Goal: Information Seeking & Learning: Understand process/instructions

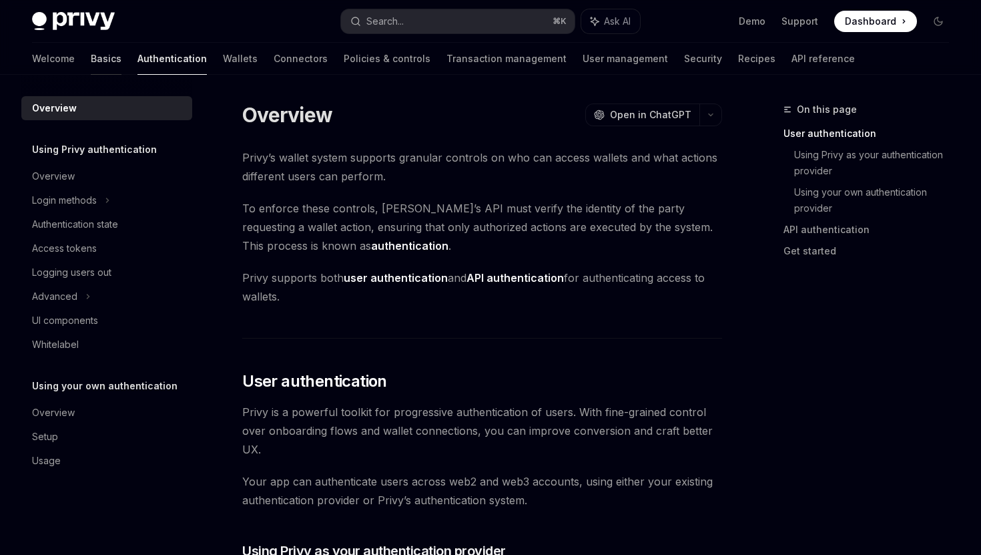
click at [91, 61] on link "Basics" at bounding box center [106, 59] width 31 height 32
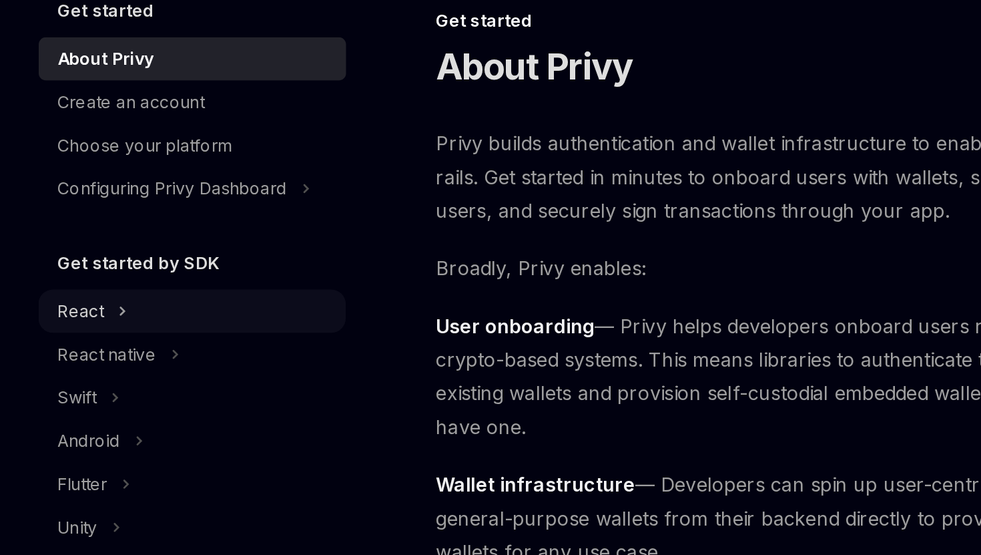
click at [69, 272] on icon at bounding box center [67, 271] width 5 height 16
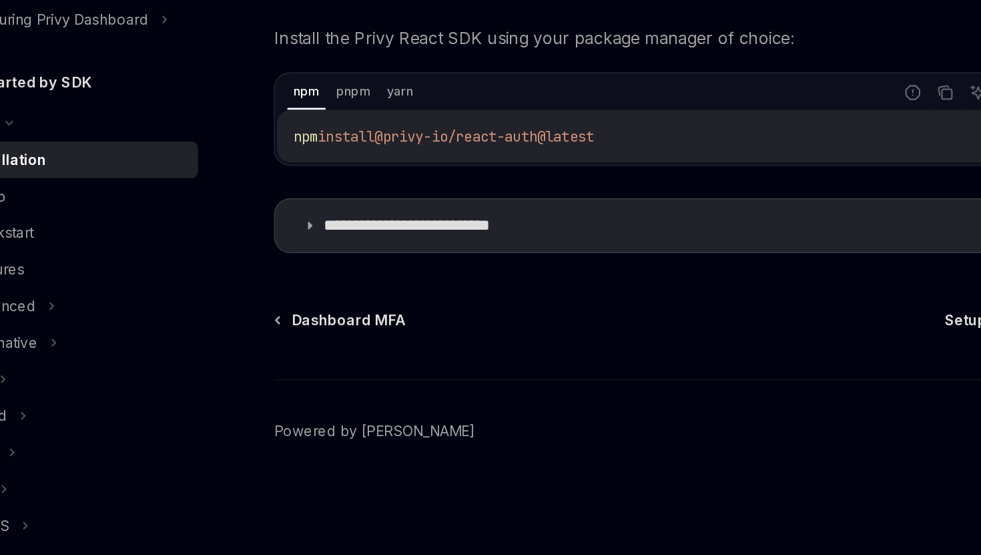
scroll to position [101, 0]
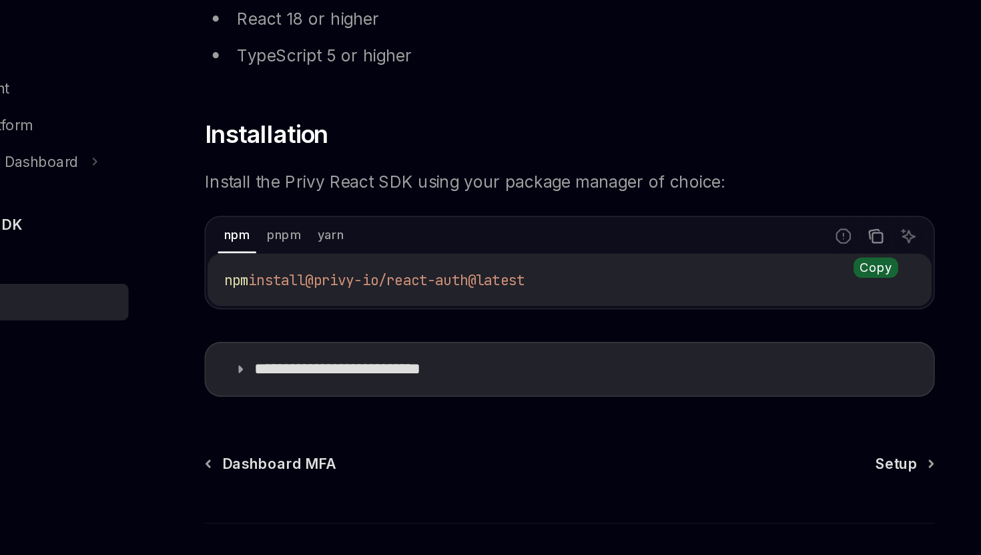
click at [686, 250] on icon "Copy the contents from the code block" at bounding box center [685, 253] width 7 height 7
click at [717, 410] on div "Dashboard MFA Setup Powered by [PERSON_NAME]" at bounding box center [482, 475] width 480 height 161
click at [698, 405] on span "Setup" at bounding box center [697, 401] width 28 height 13
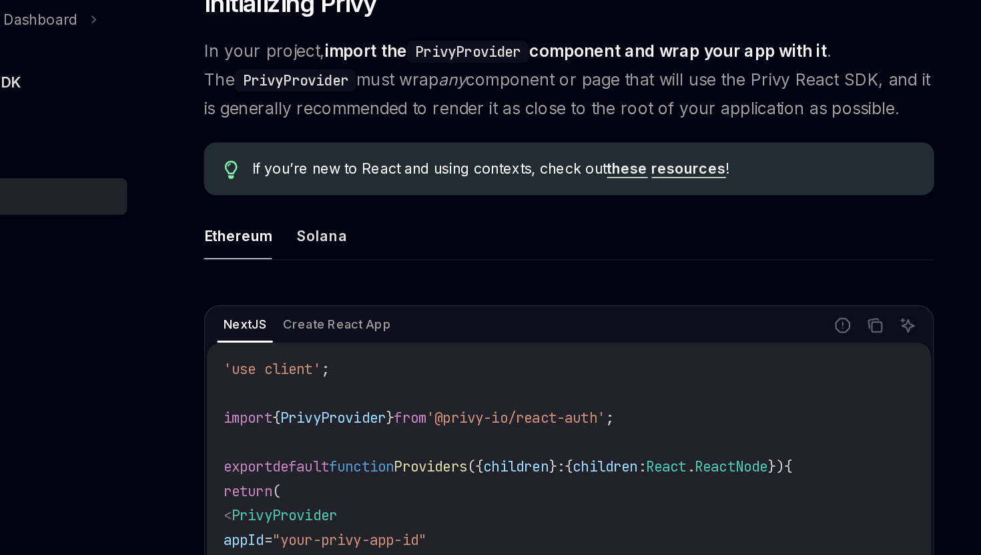
scroll to position [158, 0]
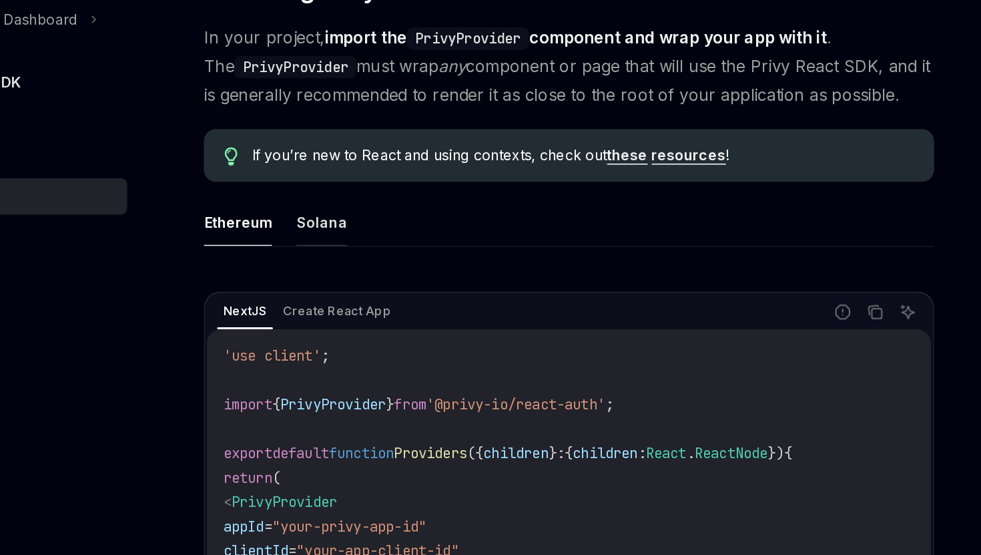
click at [325, 347] on button "Solana" at bounding box center [319, 335] width 33 height 31
type textarea "*"
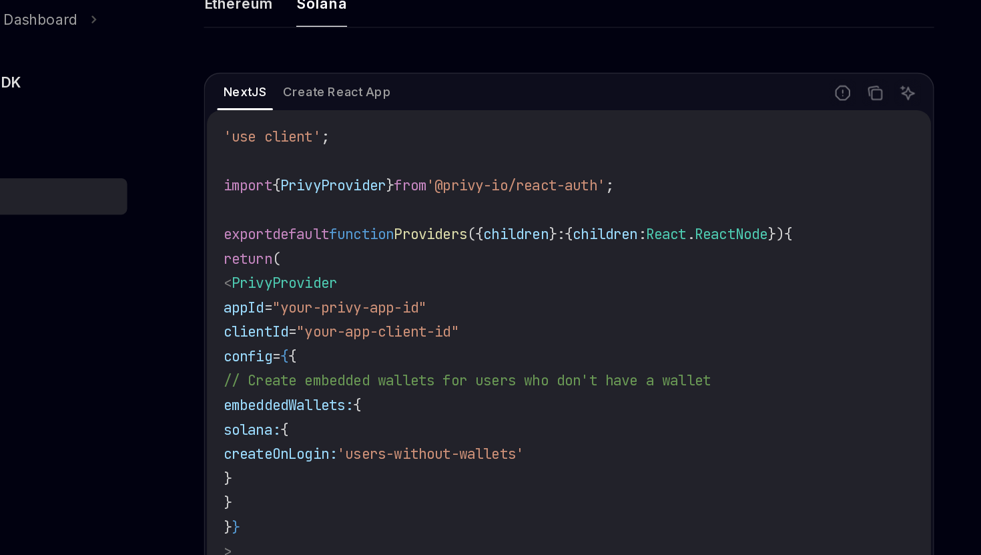
scroll to position [309, 0]
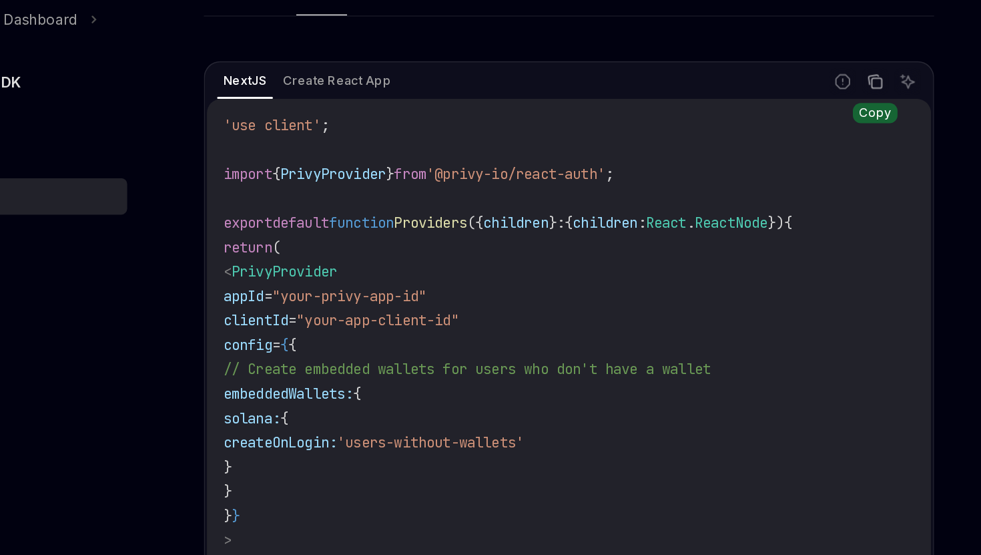
click at [687, 246] on icon "Copy the contents from the code block" at bounding box center [683, 243] width 11 height 11
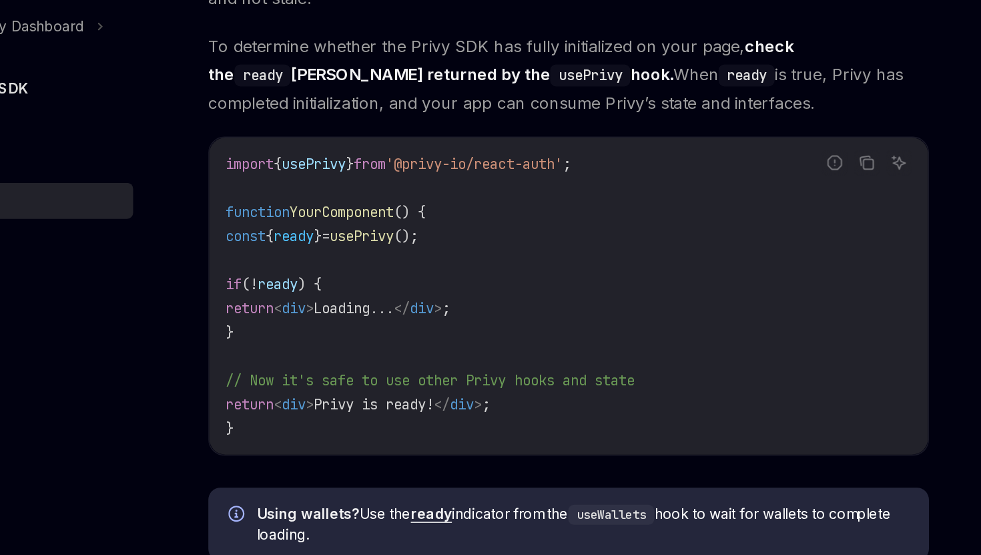
scroll to position [1377, 0]
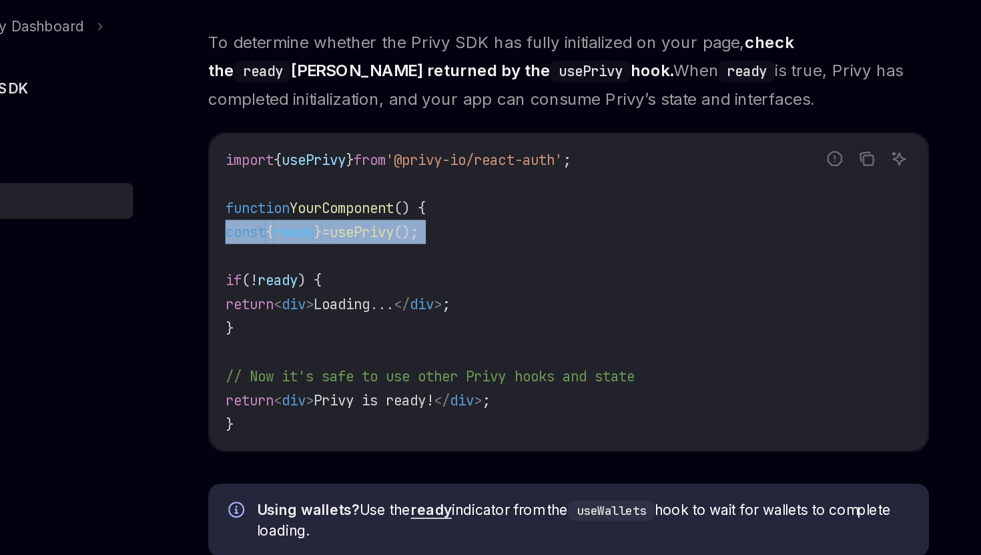
copy code "const { ready } = usePrivy ();"
drag, startPoint x: 448, startPoint y: 334, endPoint x: 241, endPoint y: 322, distance: 207.3
copy code "if ( ! ready ) { return < div > Loading... </ div > ; }"
drag, startPoint x: 295, startPoint y: 387, endPoint x: 260, endPoint y: 353, distance: 48.6
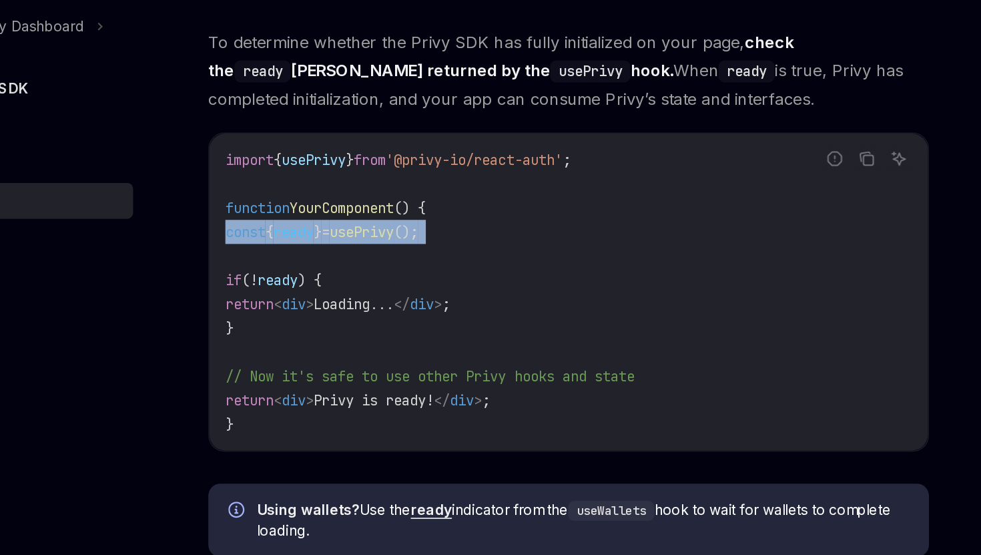
click at [260, 353] on code "import { usePrivy } from '@privy-io/react-auth' ; function YourComponent () { c…" at bounding box center [482, 380] width 457 height 192
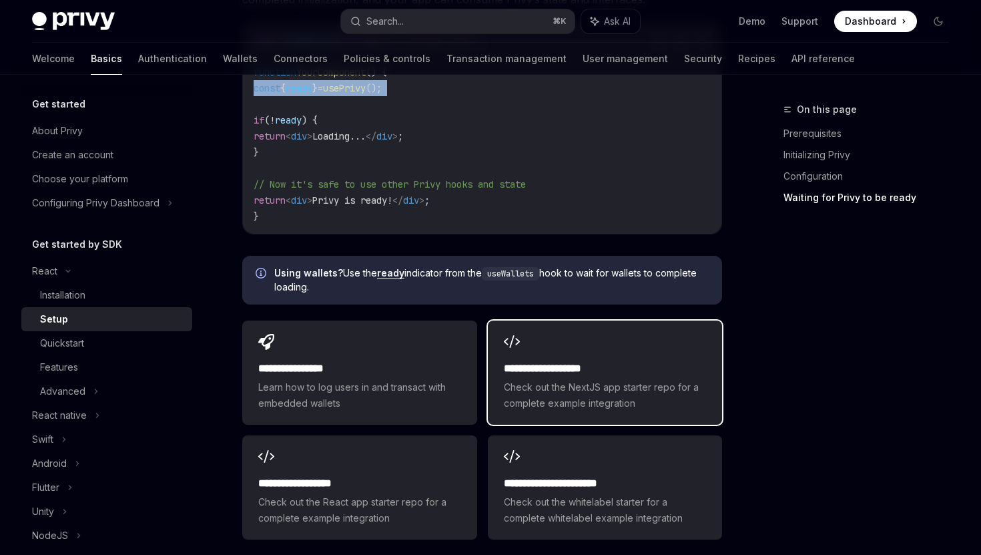
scroll to position [1739, 0]
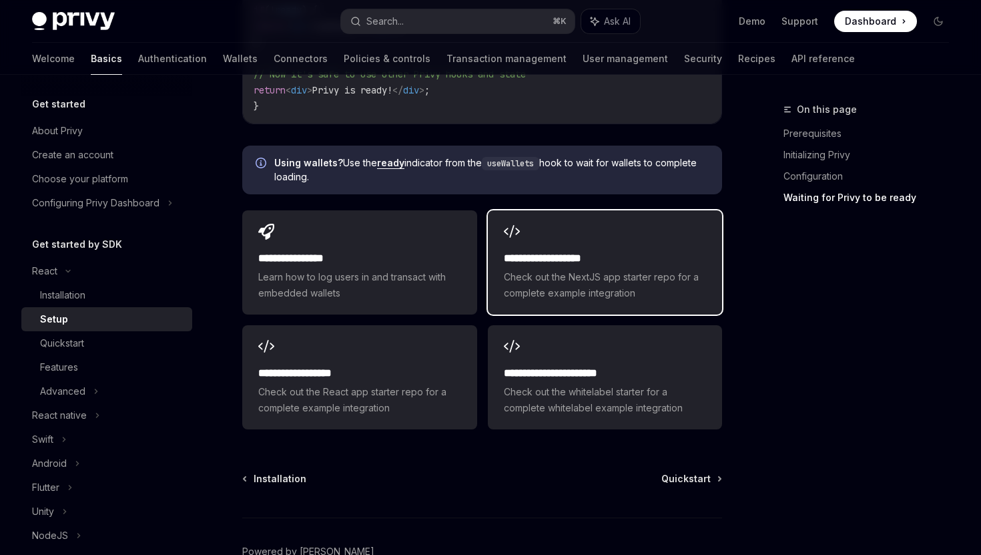
click at [566, 271] on span "Check out the NextJS app starter repo for a complete example integration" at bounding box center [605, 285] width 202 height 32
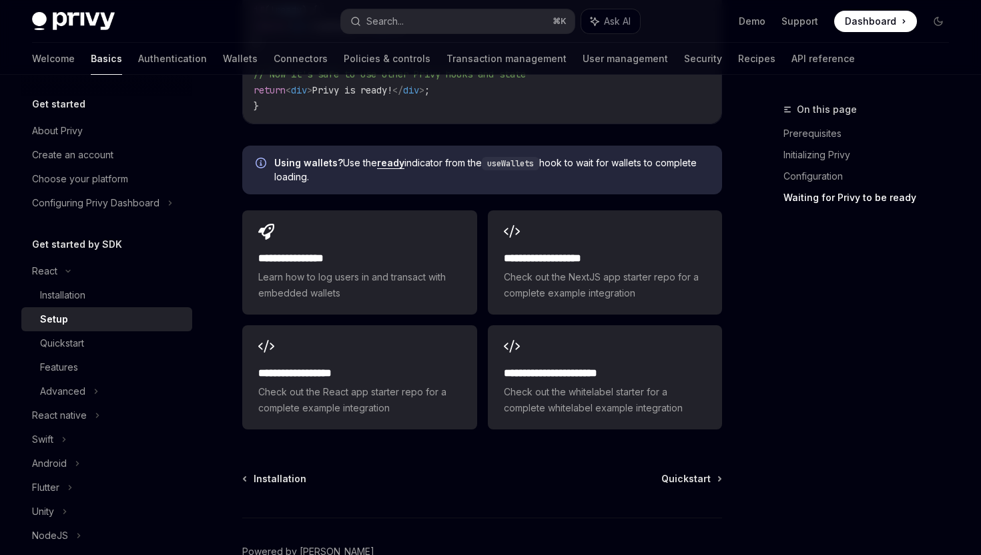
click at [867, 15] on span "Dashboard" at bounding box center [870, 21] width 51 height 13
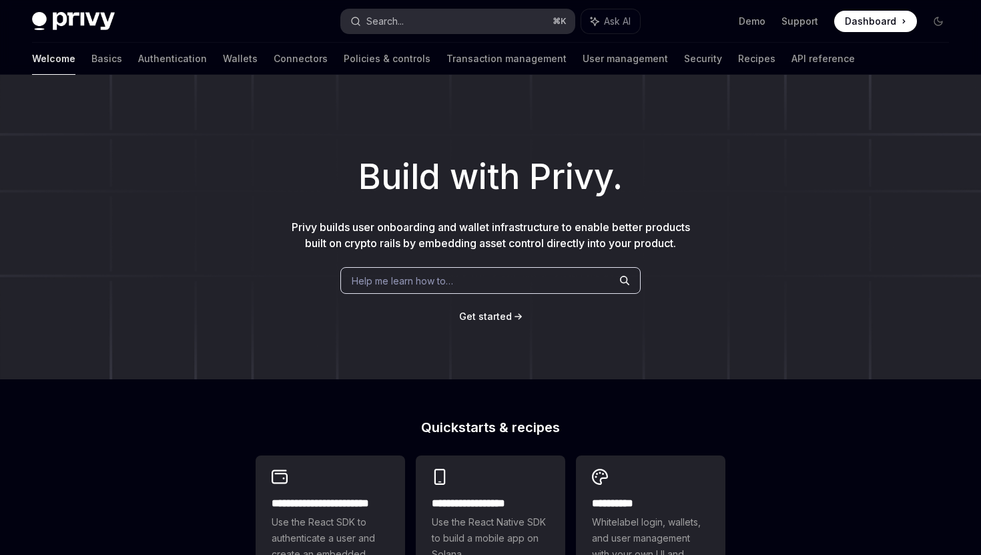
click at [416, 13] on button "Search... ⌘ K" at bounding box center [457, 21] width 233 height 24
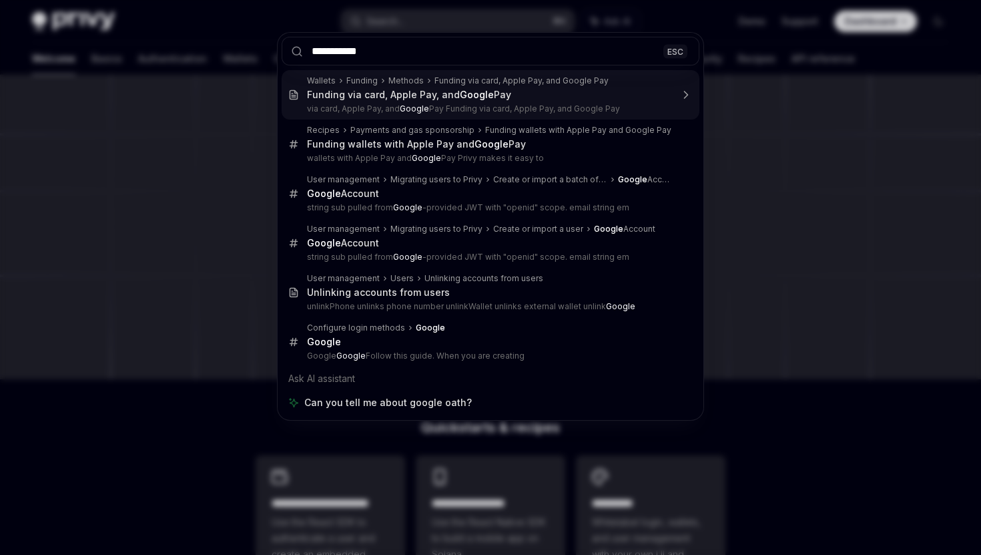
type input "**********"
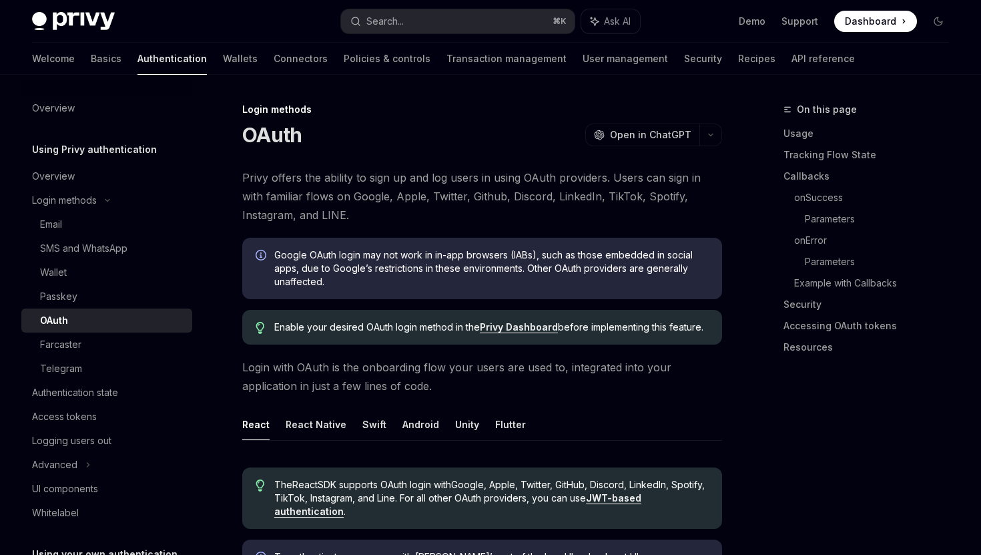
type textarea "*"
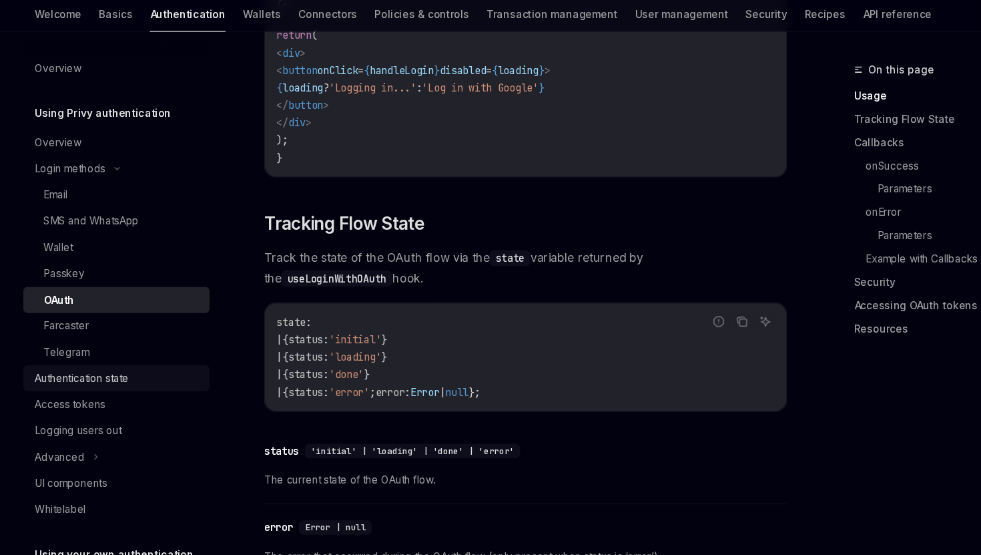
scroll to position [1116, 0]
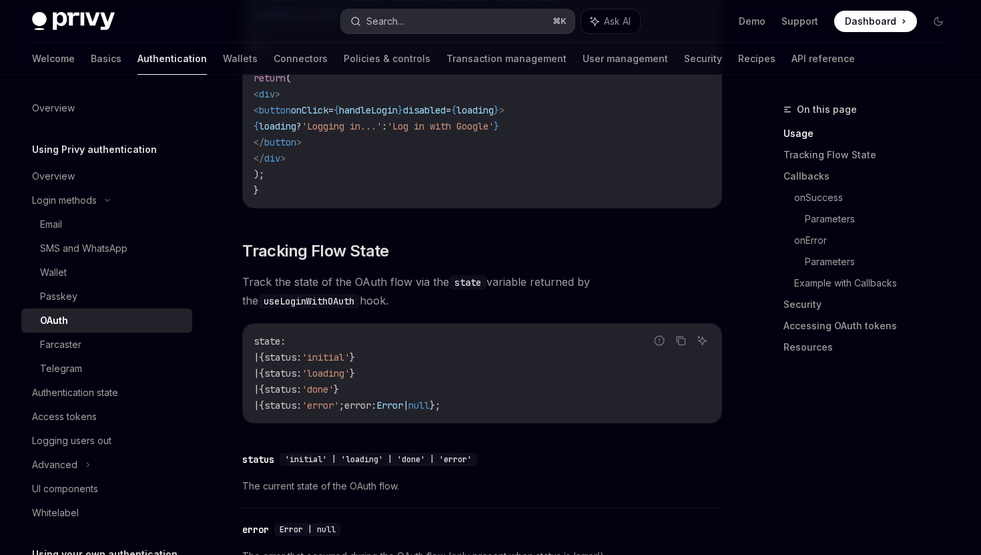
click at [467, 25] on button "Search... ⌘ K" at bounding box center [457, 21] width 233 height 24
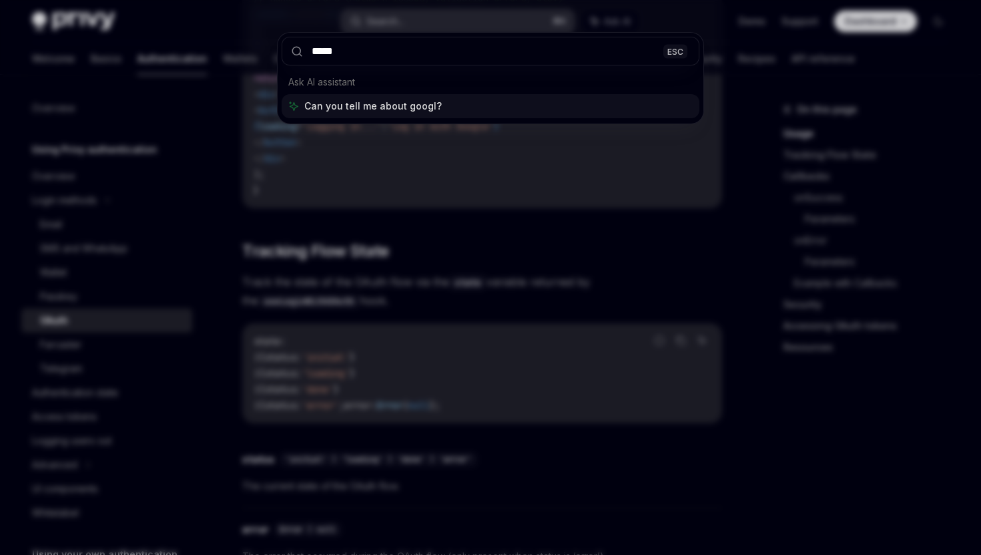
type input "******"
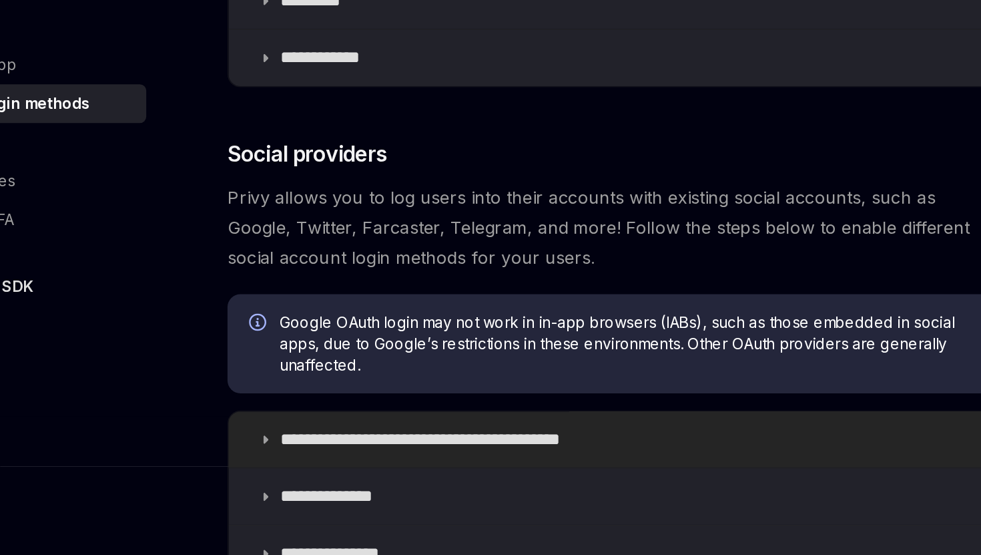
scroll to position [244, 0]
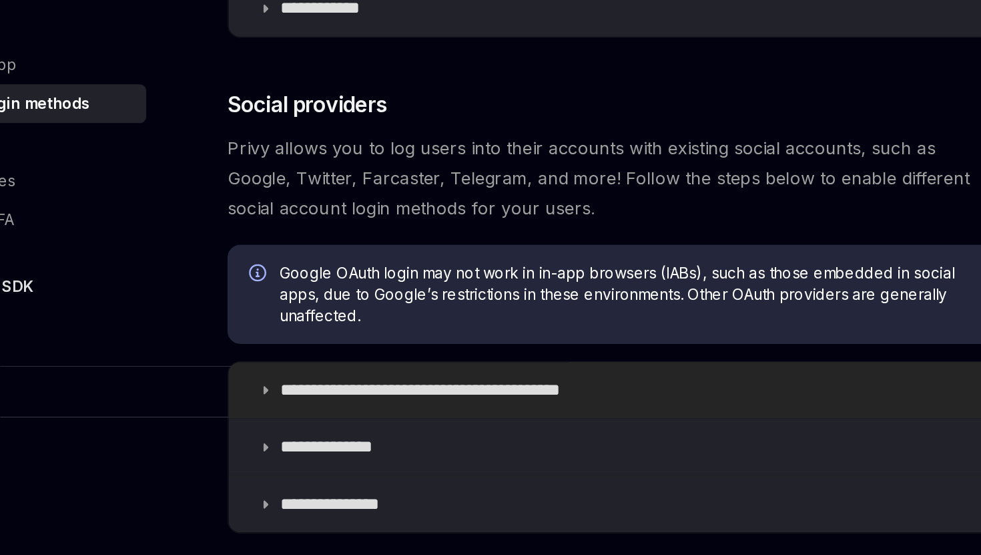
click at [269, 455] on icon at bounding box center [266, 453] width 8 height 8
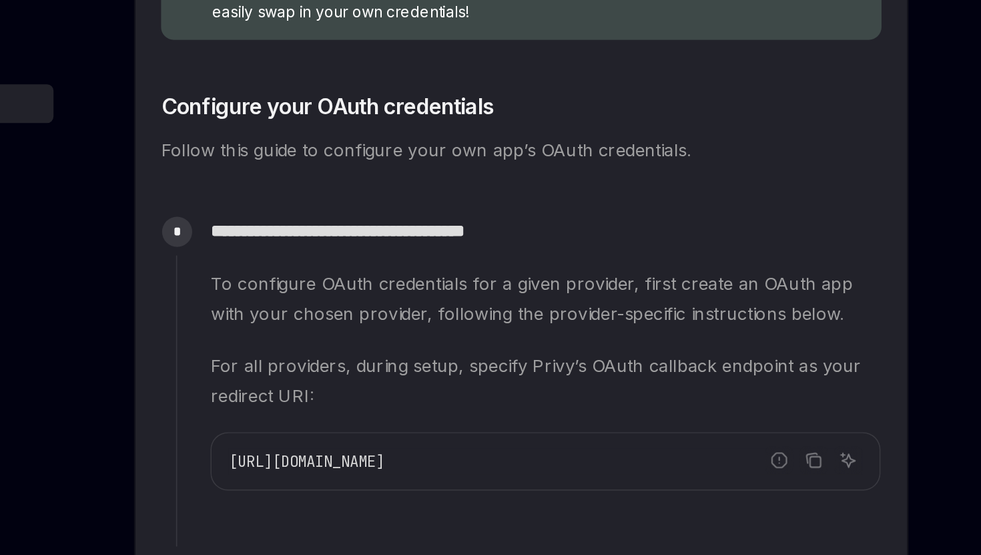
scroll to position [983, 0]
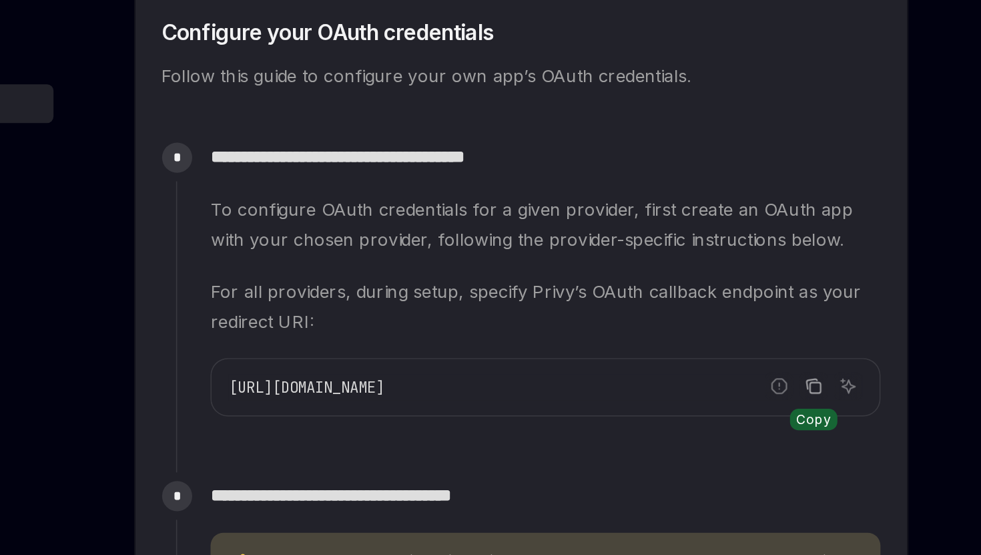
click at [667, 451] on icon "Copy the contents from the code block" at bounding box center [665, 451] width 7 height 7
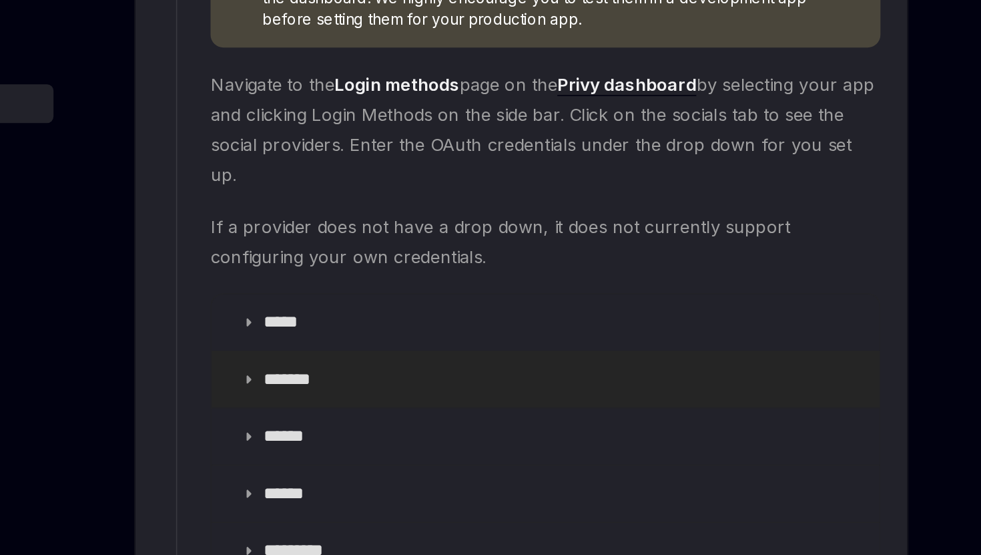
scroll to position [1371, 0]
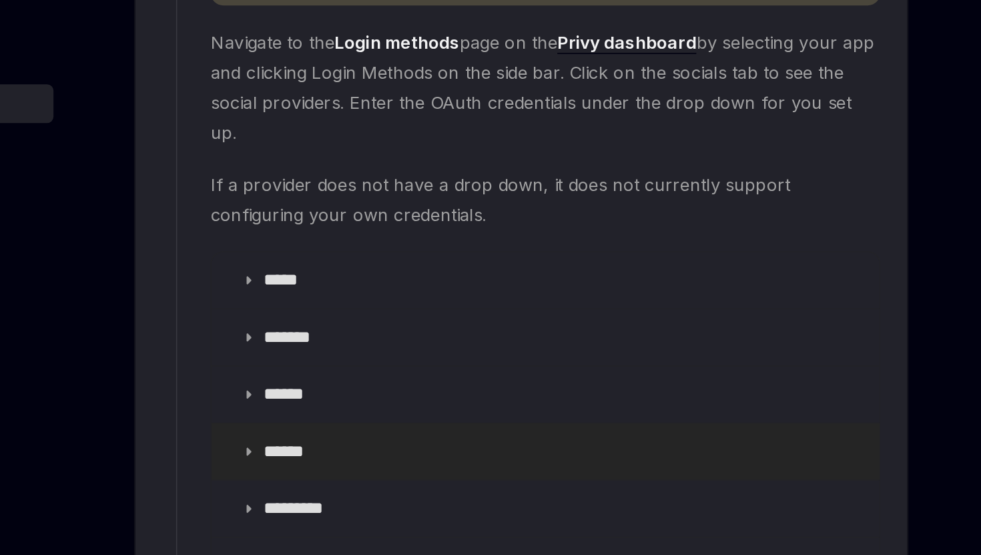
click at [308, 473] on summary "******" at bounding box center [497, 490] width 414 height 35
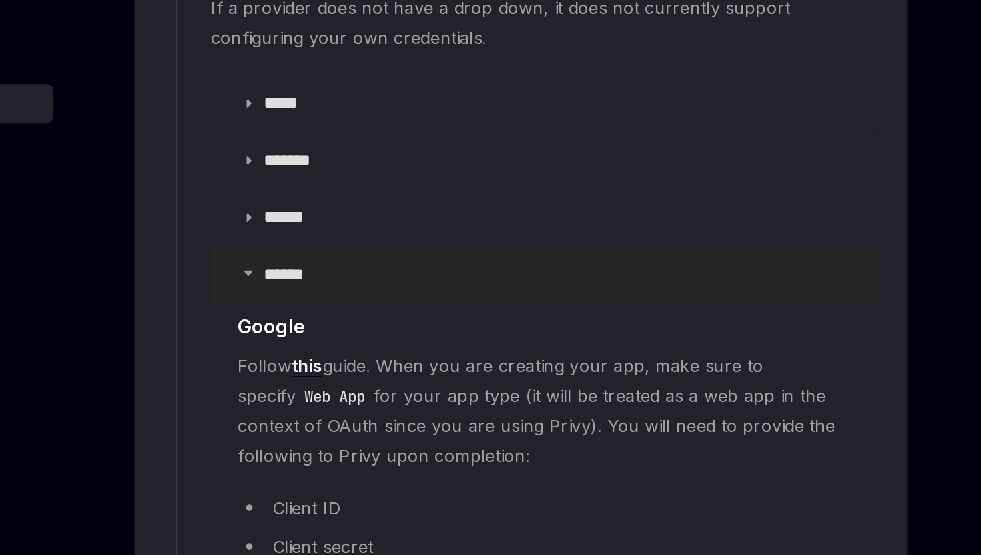
scroll to position [1556, 0]
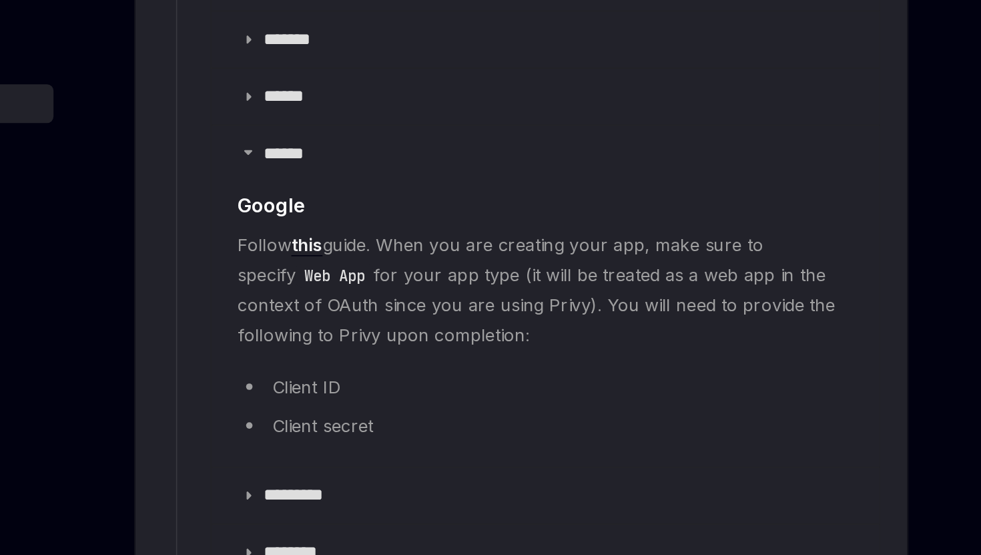
click at [357, 356] on link "this" at bounding box center [349, 363] width 19 height 14
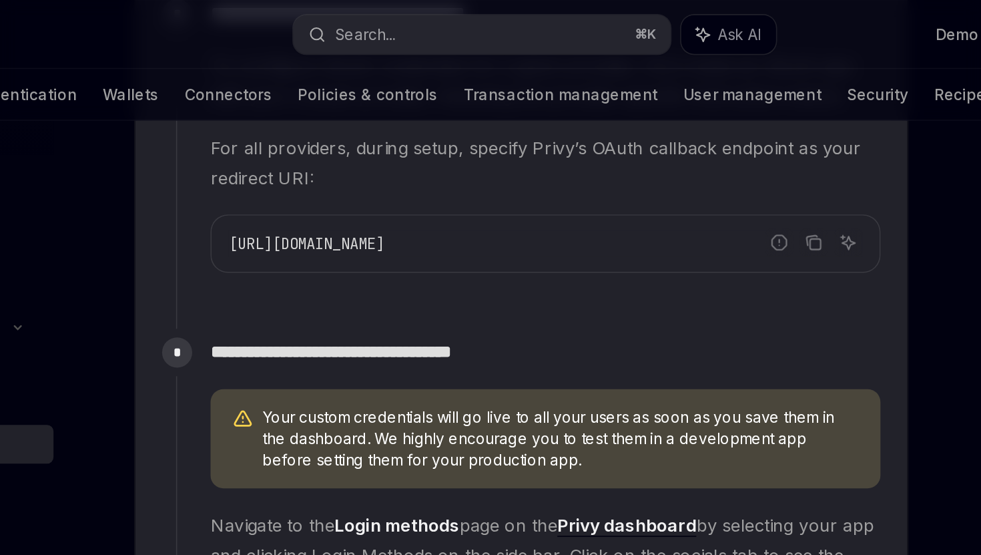
scroll to position [1280, 0]
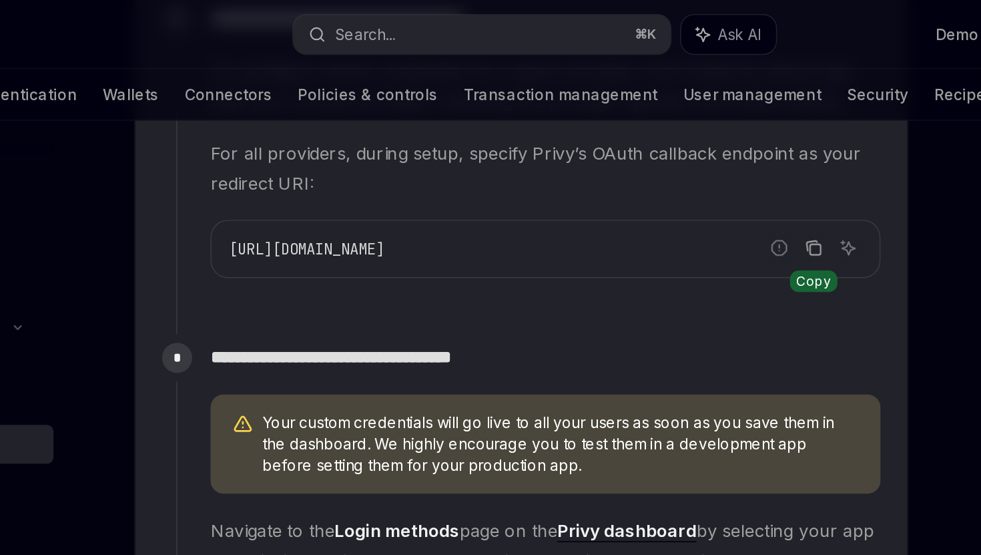
click at [660, 152] on icon "Copy the contents from the code block" at bounding box center [663, 153] width 11 height 11
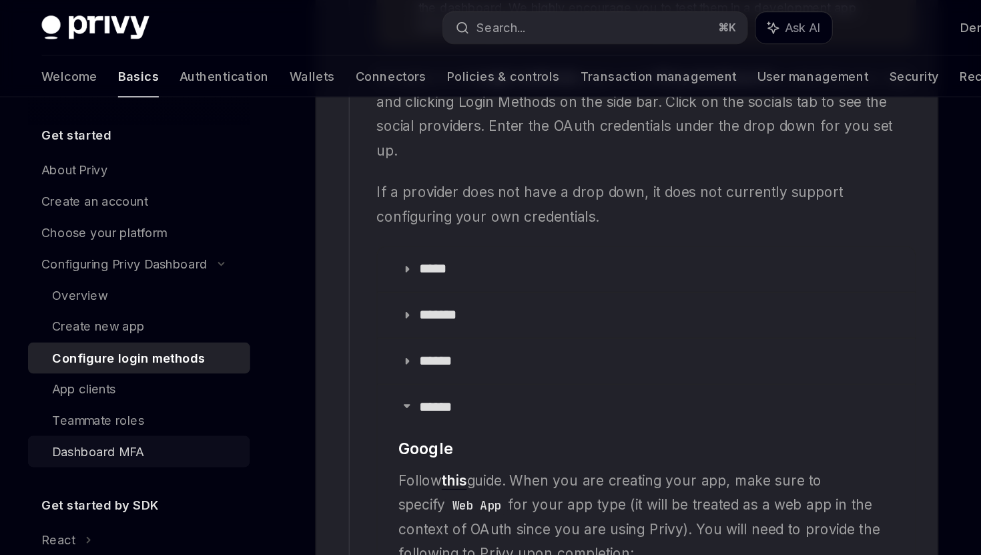
scroll to position [1546, 0]
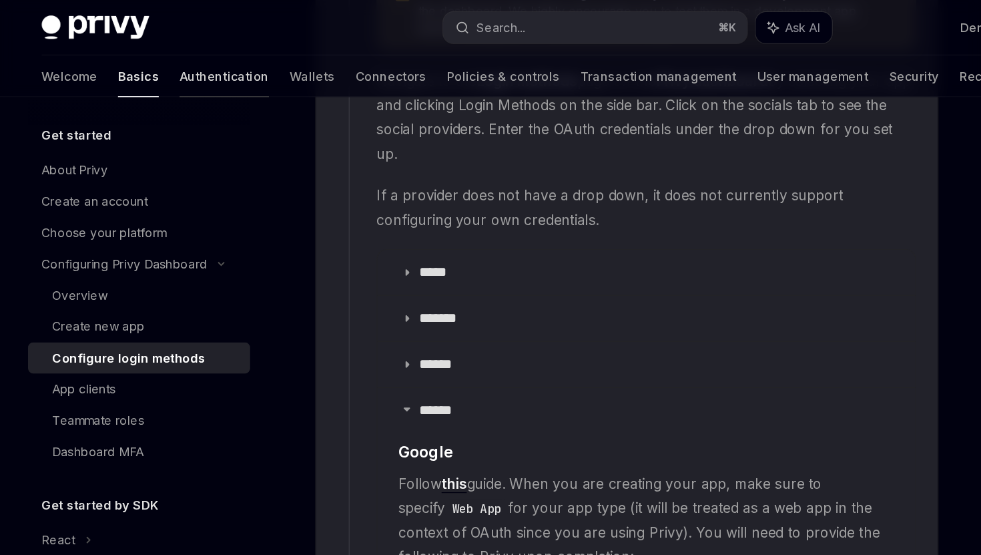
click at [138, 56] on link "Authentication" at bounding box center [172, 59] width 69 height 32
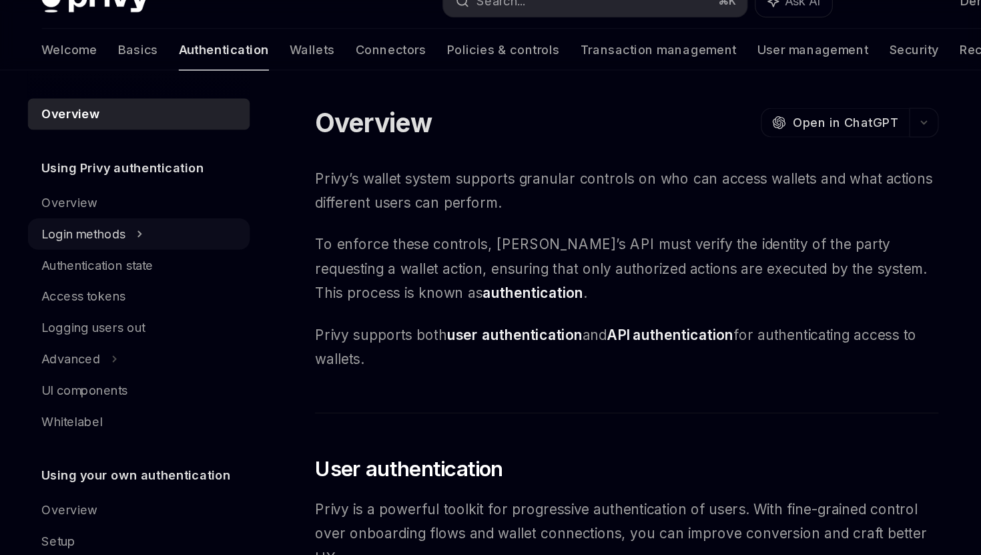
click at [103, 198] on div "Login methods" at bounding box center [106, 200] width 171 height 24
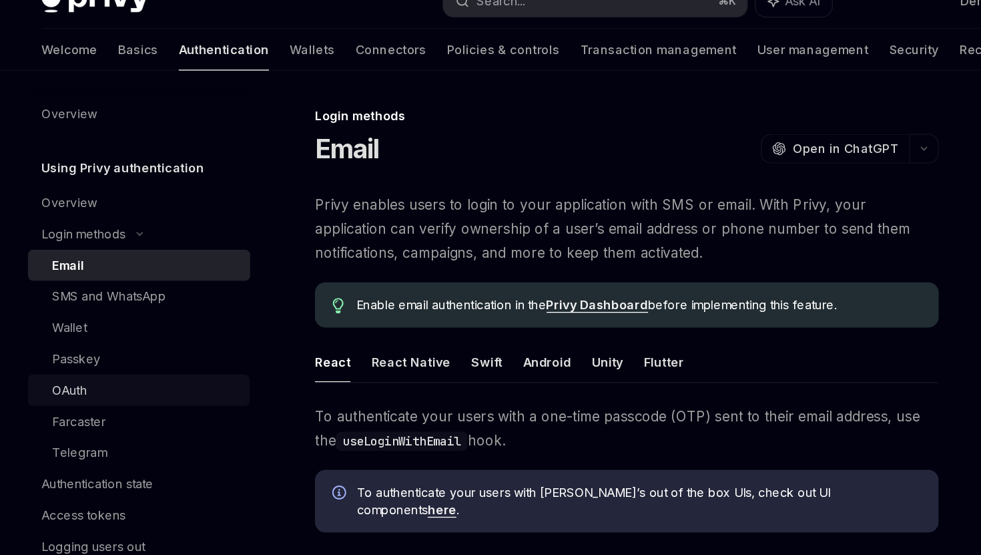
click at [98, 328] on div "OAuth" at bounding box center [112, 320] width 144 height 16
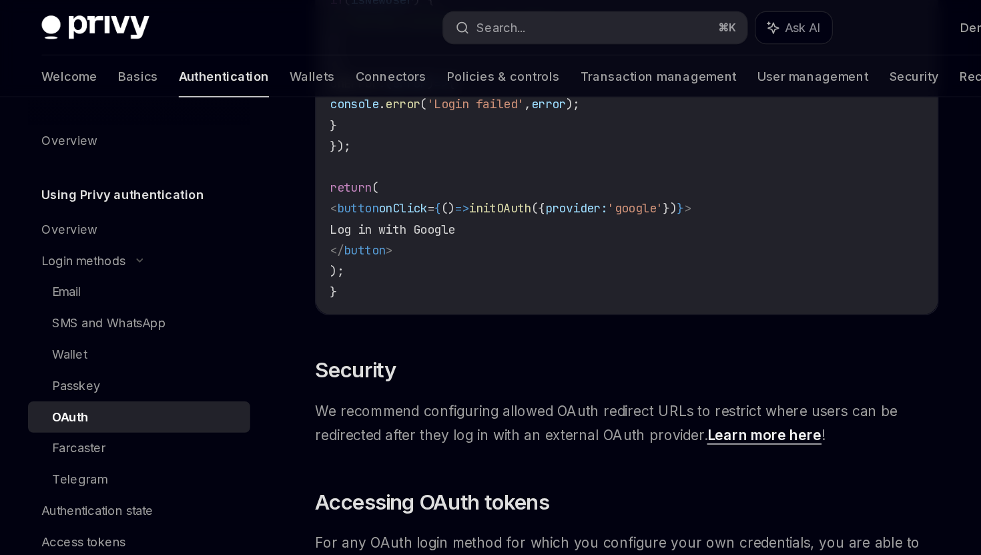
scroll to position [2677, 0]
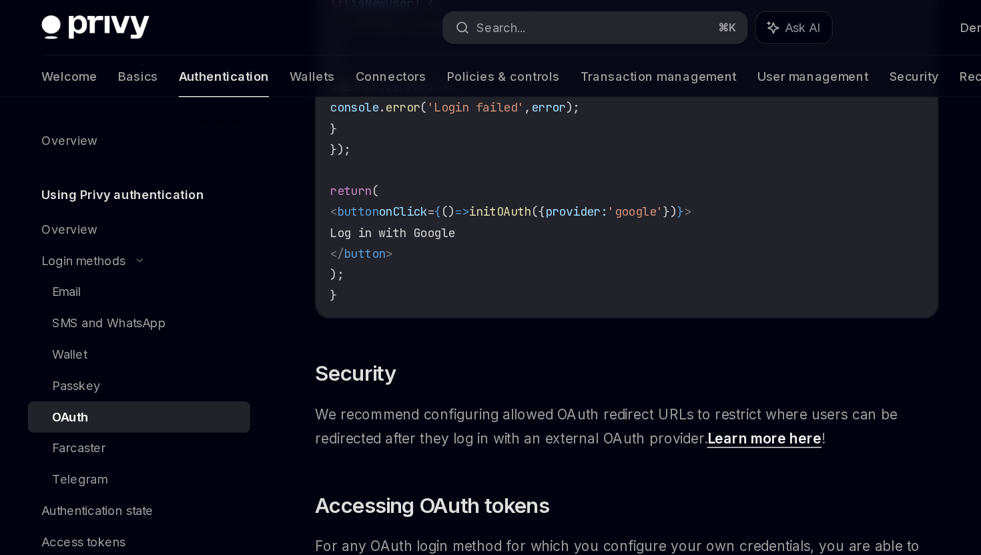
type textarea "*"
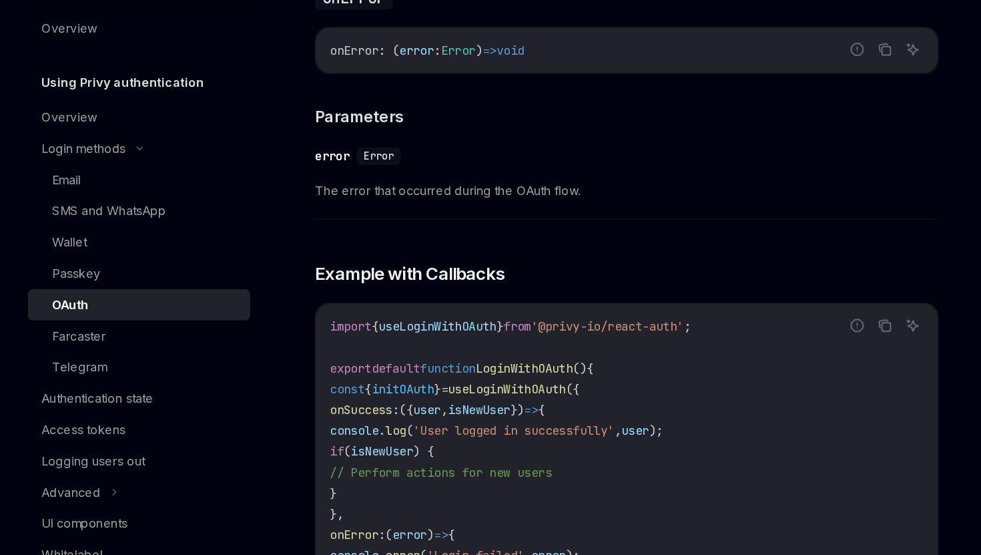
scroll to position [2251, 0]
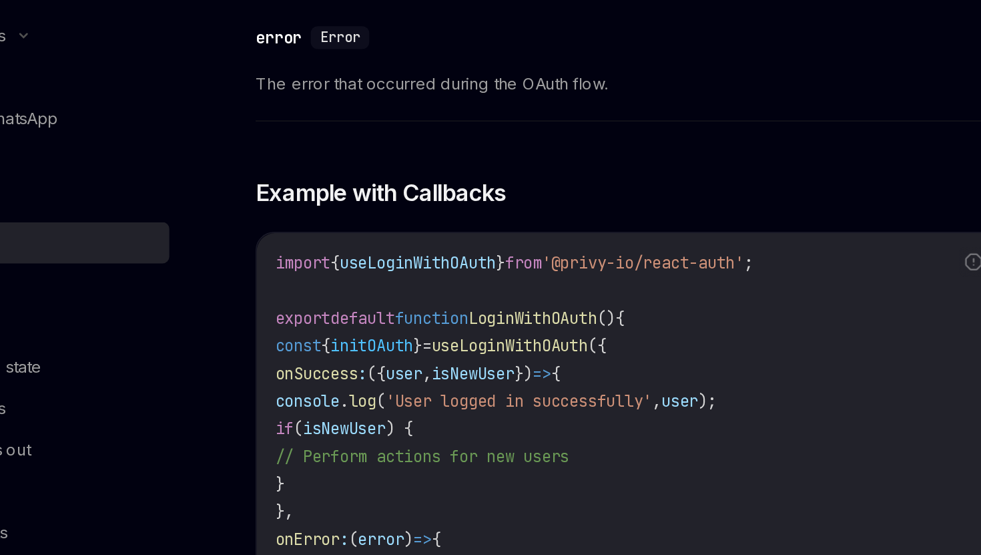
click at [334, 375] on span "initOAuth" at bounding box center [310, 381] width 48 height 12
copy span "initOAuth"
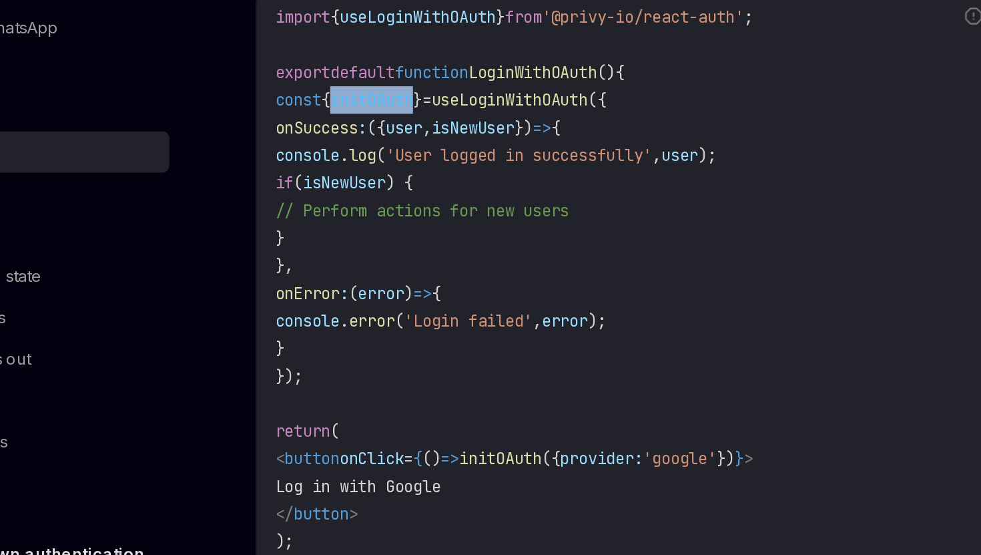
scroll to position [2400, 0]
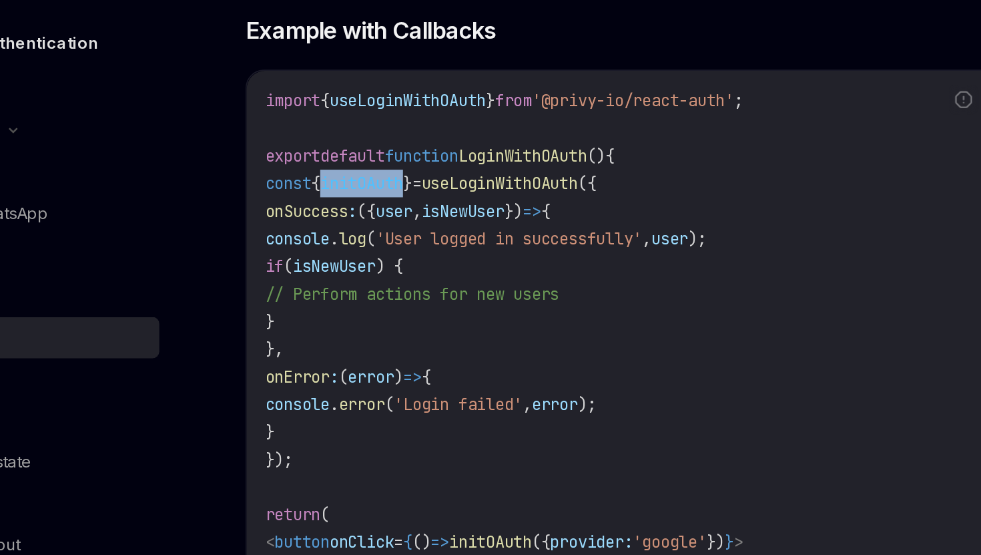
drag, startPoint x: 309, startPoint y: 359, endPoint x: 306, endPoint y: 271, distance: 88.2
click at [306, 271] on code "import { useLoginWithOAuth } from '@privy-io/react-auth' ; export default funct…" at bounding box center [482, 343] width 457 height 336
copy code "{ onSuccess : ({ user , isNewUser }) => { console . log ( 'User logged in succe…"
drag, startPoint x: 281, startPoint y: 375, endPoint x: 500, endPoint y: 218, distance: 269.4
click at [500, 218] on code "import { useLoginWithOAuth } from '@privy-io/react-auth' ; export default funct…" at bounding box center [482, 343] width 457 height 336
